Goal: Task Accomplishment & Management: Complete application form

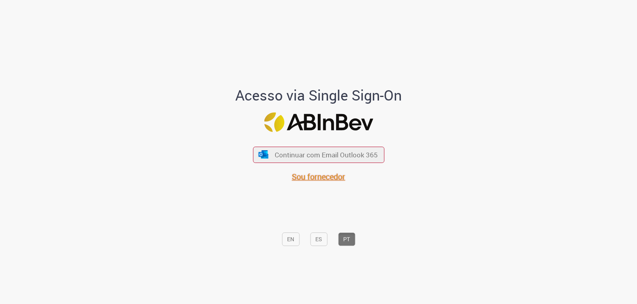
click at [335, 176] on span "Sou fornecedor" at bounding box center [318, 177] width 53 height 11
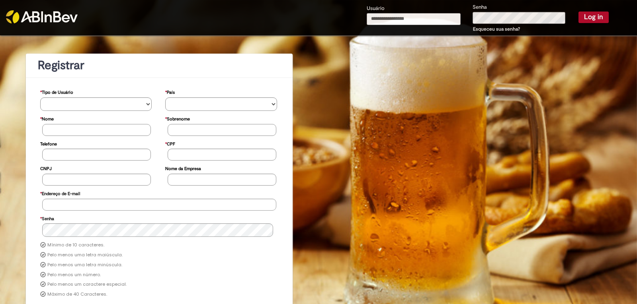
click at [409, 18] on input "Usuário" at bounding box center [414, 19] width 94 height 12
paste input "**********"
type input "**********"
click at [588, 13] on button "Log in" at bounding box center [593, 17] width 30 height 11
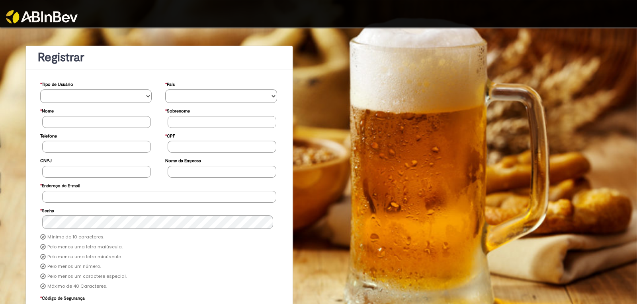
click at [418, 26] on div at bounding box center [318, 13] width 637 height 27
drag, startPoint x: 431, startPoint y: 14, endPoint x: 439, endPoint y: 18, distance: 8.5
click at [433, 16] on div at bounding box center [318, 13] width 637 height 27
click at [589, 18] on div at bounding box center [318, 13] width 637 height 27
click at [51, 18] on img at bounding box center [42, 16] width 72 height 13
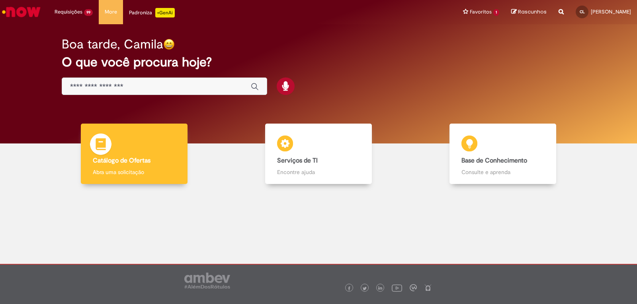
click at [139, 160] on b "Catálogo de Ofertas" at bounding box center [122, 161] width 58 height 8
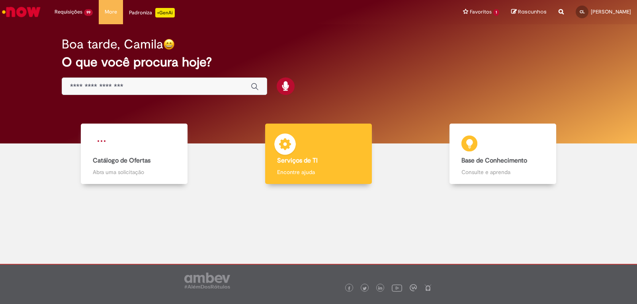
click at [295, 155] on img at bounding box center [285, 146] width 24 height 24
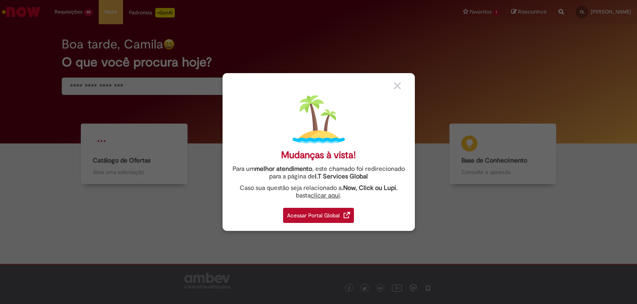
click at [174, 182] on div "Mudanças à vista! Para um melhor atendimento , este chamado foi redirecionado p…" at bounding box center [318, 152] width 637 height 304
click at [163, 154] on div "Mudanças à vista! Para um melhor atendimento , este chamado foi redirecionado p…" at bounding box center [318, 152] width 637 height 304
click at [397, 86] on img at bounding box center [397, 85] width 7 height 7
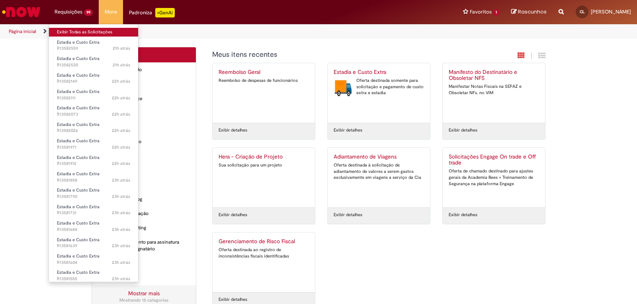
click at [77, 29] on link "Exibir Todas as Solicitações" at bounding box center [93, 32] width 89 height 9
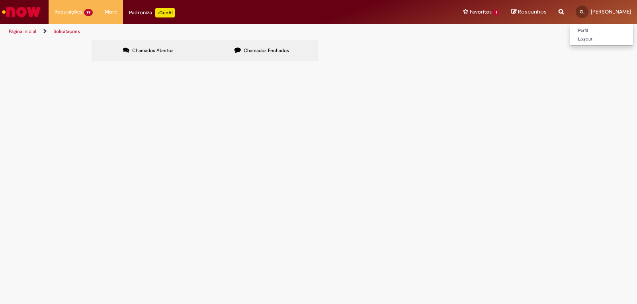
click at [588, 14] on div "CL" at bounding box center [581, 12] width 13 height 13
click at [256, 45] on label "Chamados Fechados" at bounding box center [261, 50] width 113 height 21
click at [178, 53] on label "Chamados Abertos" at bounding box center [148, 50] width 113 height 21
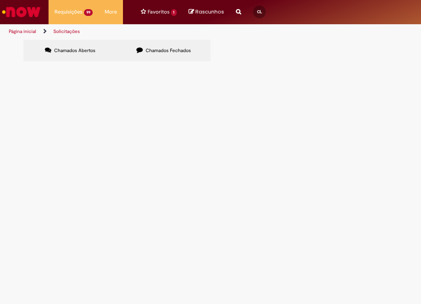
scroll to position [111, 0]
click at [0, 0] on link at bounding box center [0, 0] width 0 height 0
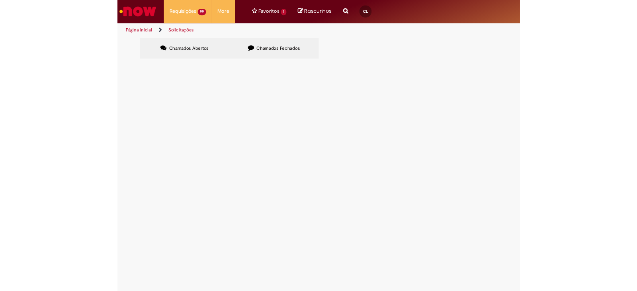
scroll to position [0, 0]
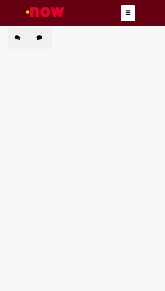
click at [0, 0] on link at bounding box center [0, 0] width 0 height 0
click at [0, 0] on span "Estadia e Custo Extra" at bounding box center [0, 0] width 0 height 0
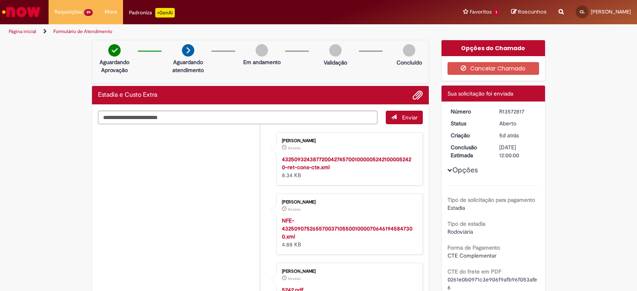
click at [7, 12] on img "Ir para a Homepage" at bounding box center [21, 12] width 41 height 16
click at [597, 26] on ul "Perfil Logout" at bounding box center [602, 35] width 64 height 22
click at [600, 28] on link "Perfil" at bounding box center [601, 30] width 63 height 9
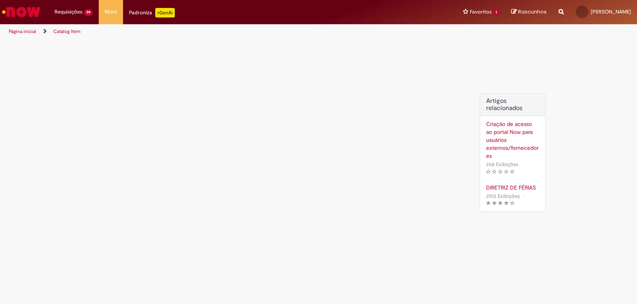
click at [500, 135] on div "Criação de acesso ao portal Now para usuários externos/fornecedores" at bounding box center [512, 140] width 53 height 40
click at [500, 145] on div "Criação de acesso ao portal Now para usuários externos/fornecedores" at bounding box center [512, 140] width 53 height 40
click at [506, 192] on div "DIRETRIZ DE FÉRIAS Metadados do artigo 2513 Exibições O artigo tem 2513 exibiçõ…" at bounding box center [512, 196] width 53 height 24
click at [509, 186] on div "DIRETRIZ DE FÉRIAS" at bounding box center [512, 188] width 53 height 8
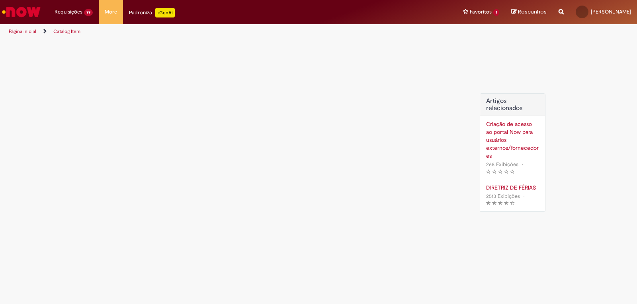
click at [504, 123] on div "Criação de acesso ao portal Now para usuários externos/fornecedores" at bounding box center [512, 140] width 53 height 40
click at [504, 131] on div "Criação de acesso ao portal Now para usuários externos/fornecedores" at bounding box center [512, 140] width 53 height 40
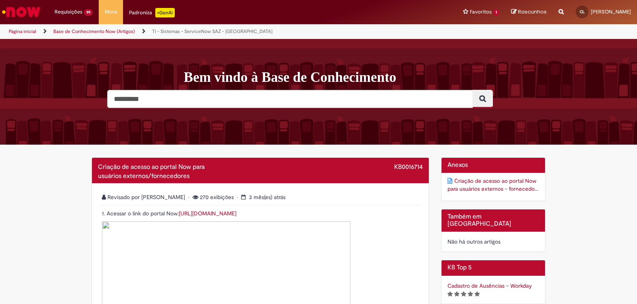
scroll to position [40, 0]
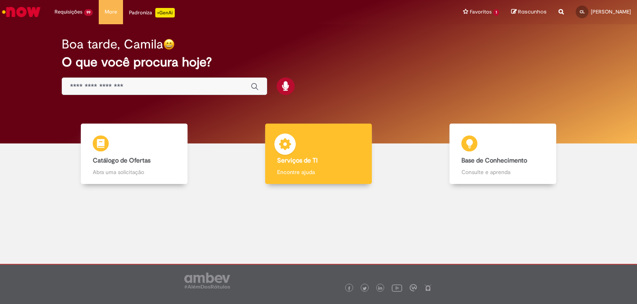
click at [335, 134] on div "Serviços de TI Serviços de TI Encontre ajuda" at bounding box center [318, 154] width 107 height 61
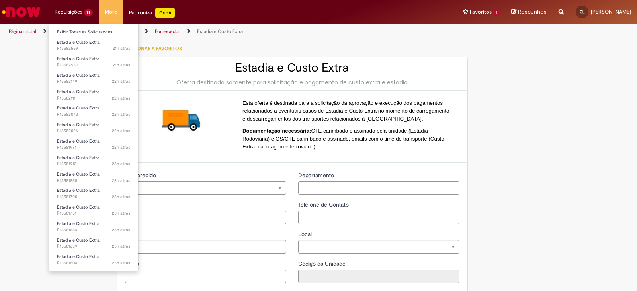
type input "**********"
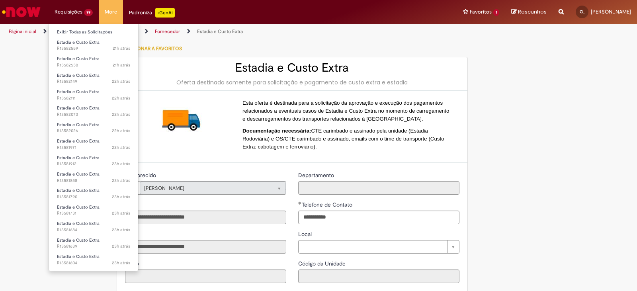
type input "**********"
drag, startPoint x: 60, startPoint y: 28, endPoint x: 115, endPoint y: 30, distance: 55.3
click at [60, 28] on link "Exibir Todas as Solicitações" at bounding box center [93, 32] width 89 height 9
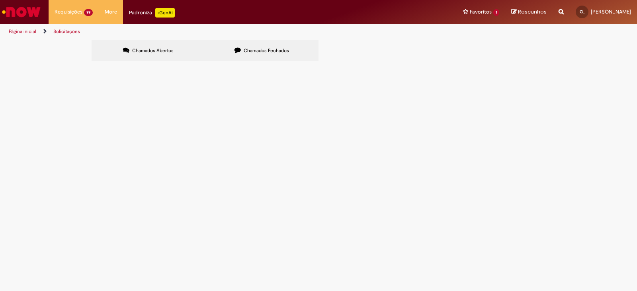
click at [0, 0] on input "Pesquisar" at bounding box center [0, 0] width 0 height 0
drag, startPoint x: 441, startPoint y: 256, endPoint x: 449, endPoint y: 140, distance: 116.5
click at [0, 0] on tbody "R13582559 Estadia e Custo Extra Aberto R13582530 Estadia e Custo Extra Aberto R…" at bounding box center [0, 0] width 0 height 0
click at [0, 0] on td at bounding box center [0, 0] width 0 height 0
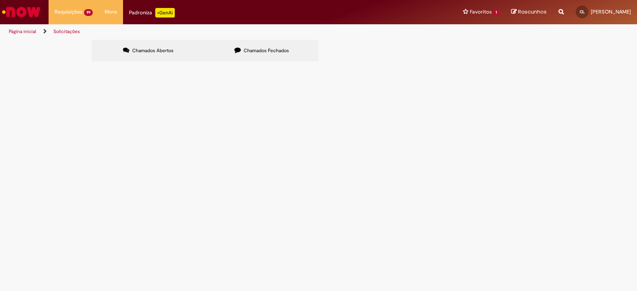
scroll to position [125, 0]
click at [0, 0] on link at bounding box center [0, 0] width 0 height 0
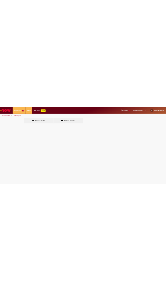
scroll to position [0, 0]
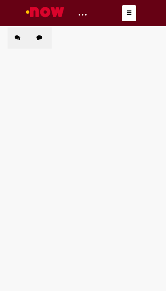
click at [0, 0] on link at bounding box center [0, 0] width 0 height 0
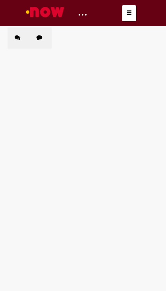
scroll to position [0, 0]
click at [0, 0] on link at bounding box center [0, 0] width 0 height 0
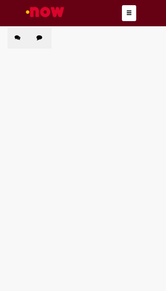
scroll to position [0, 0]
click at [0, 0] on link at bounding box center [0, 0] width 0 height 0
click at [0, 0] on span "Estadia e Custo Extra" at bounding box center [0, 0] width 0 height 0
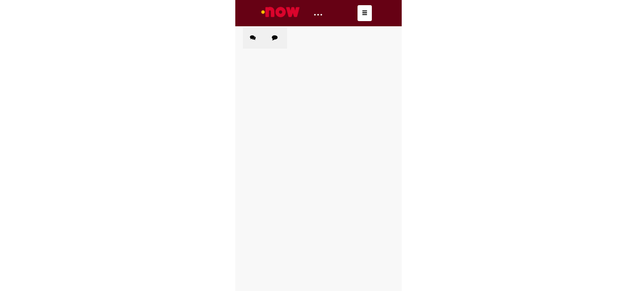
scroll to position [30, 0]
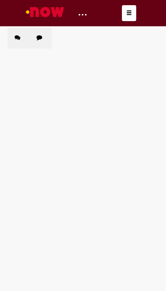
click at [0, 0] on span "R13540652" at bounding box center [0, 0] width 0 height 0
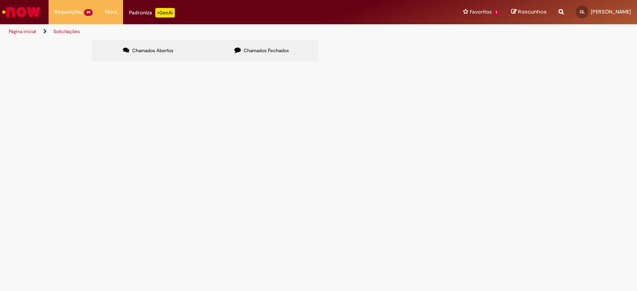
scroll to position [125, 0]
click at [0, 0] on div "Linhas 161 − 180 de 2879" at bounding box center [0, 0] width 0 height 0
click at [0, 0] on link at bounding box center [0, 0] width 0 height 0
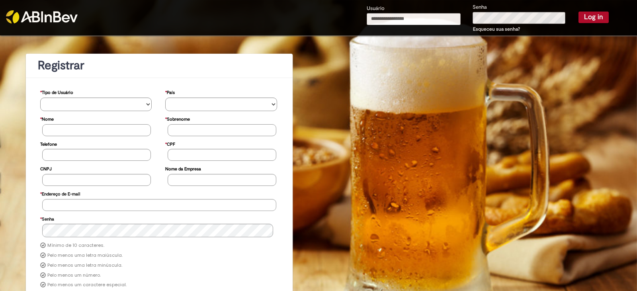
click at [392, 14] on input "Usuário" at bounding box center [414, 19] width 94 height 12
type input "**********"
click at [578, 23] on button "Log in" at bounding box center [593, 17] width 30 height 11
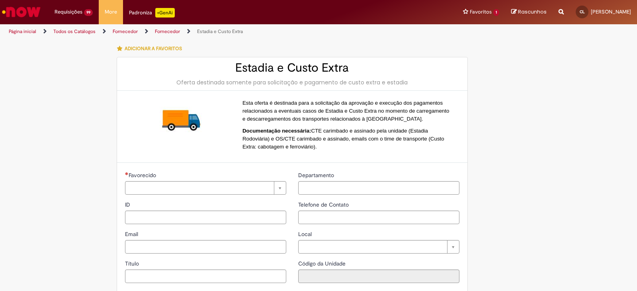
type input "**********"
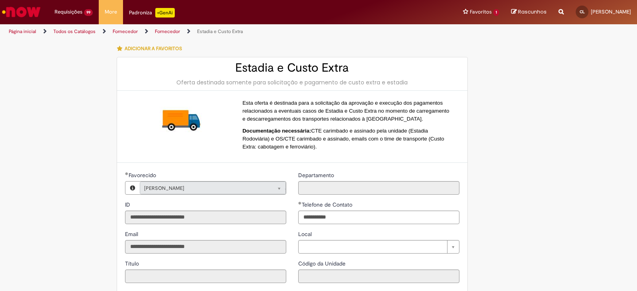
type input "**********"
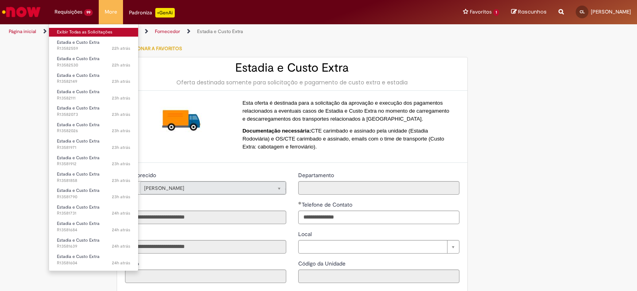
click at [90, 32] on link "Exibir Todas as Solicitações" at bounding box center [93, 32] width 89 height 9
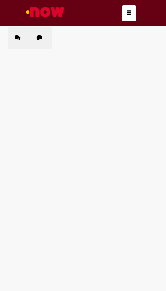
scroll to position [269, 0]
drag, startPoint x: 41, startPoint y: 260, endPoint x: 43, endPoint y: 256, distance: 4.8
click at [0, 0] on link at bounding box center [0, 0] width 0 height 0
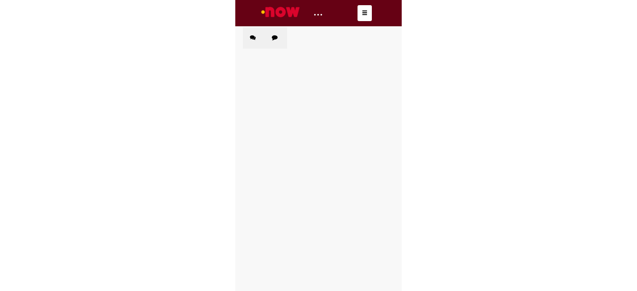
scroll to position [0, 0]
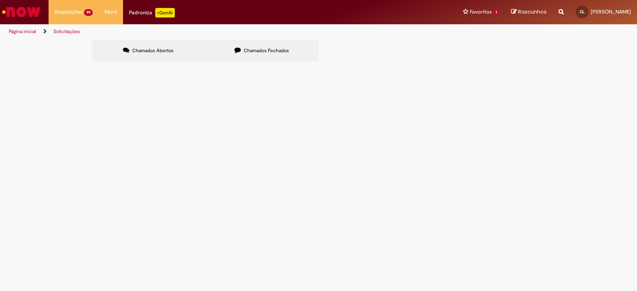
click at [23, 14] on img "Ir para a Homepage" at bounding box center [21, 12] width 41 height 16
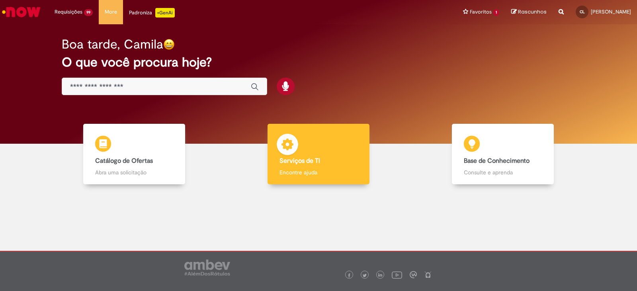
click at [357, 158] on div "Serviços de TI Serviços de TI Encontre ajuda" at bounding box center [318, 154] width 102 height 61
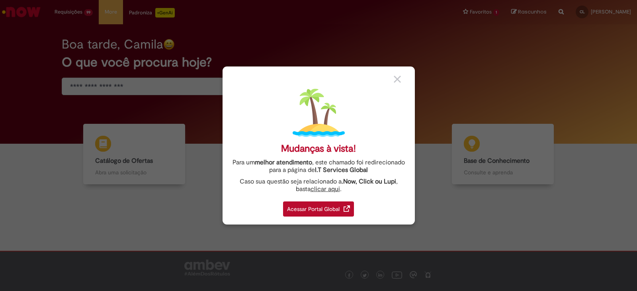
click at [398, 79] on img at bounding box center [397, 79] width 7 height 7
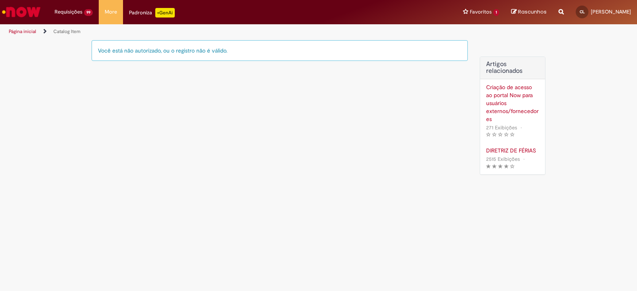
click at [165, 14] on p "+GenAi" at bounding box center [165, 13] width 20 height 10
click at [636, 284] on main "Catalog Item Você está não autorizado, ou o registro não é válido. Artigos rela…" at bounding box center [318, 165] width 637 height 252
